Goal: Navigation & Orientation: Go to known website

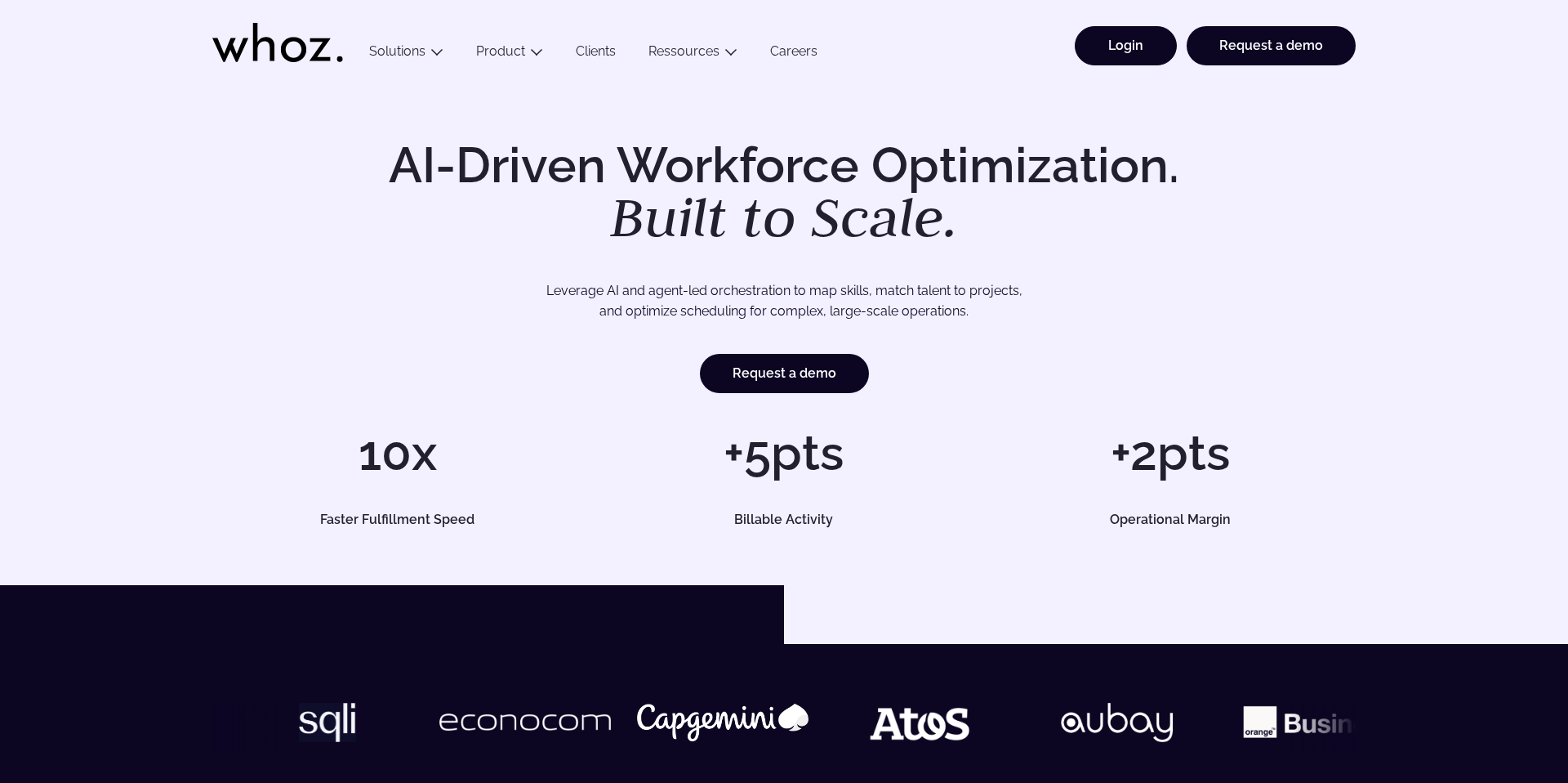
click at [1151, 57] on link "Login" at bounding box center [1126, 45] width 102 height 39
click at [1112, 56] on link "Login" at bounding box center [1126, 45] width 102 height 39
click at [1130, 47] on link "Login" at bounding box center [1126, 45] width 102 height 39
click at [1122, 39] on link "Login" at bounding box center [1126, 45] width 102 height 39
